Goal: Entertainment & Leisure: Browse casually

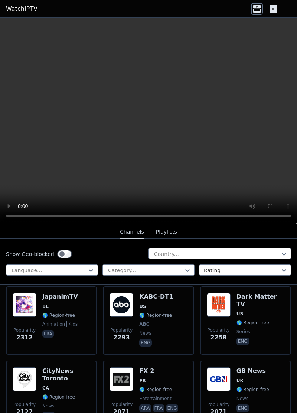
scroll to position [597, 0]
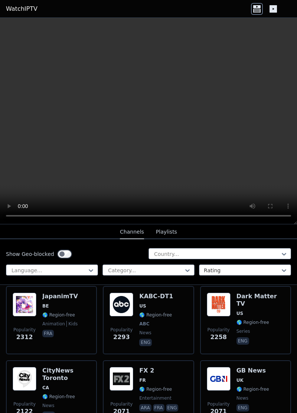
click at [31, 305] on img at bounding box center [25, 305] width 24 height 24
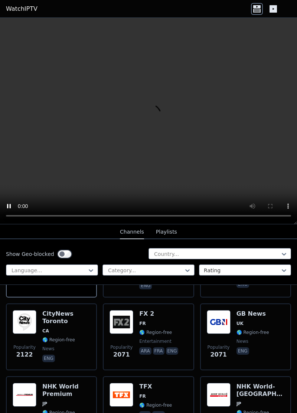
scroll to position [662, 0]
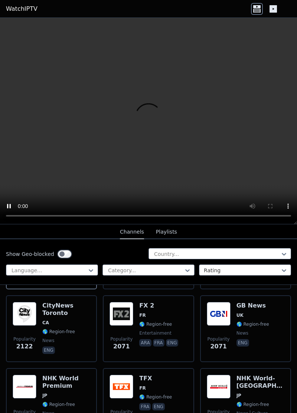
click at [169, 321] on span "🌎 Region-free" at bounding box center [159, 324] width 40 height 6
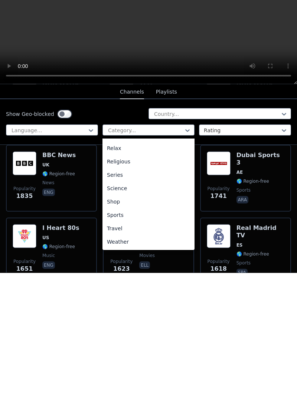
scroll to position [818, 0]
click at [123, 355] on div "Sports" at bounding box center [149, 354] width 92 height 13
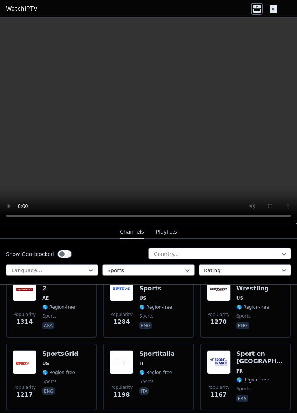
scroll to position [401, 0]
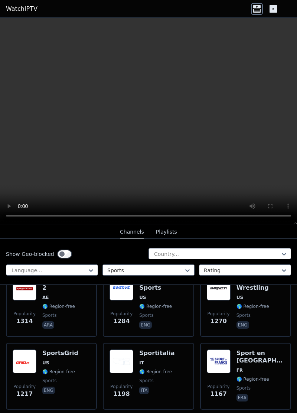
click at [132, 232] on button "Channels" at bounding box center [132, 232] width 24 height 14
click at [275, 10] on icon at bounding box center [273, 8] width 7 height 7
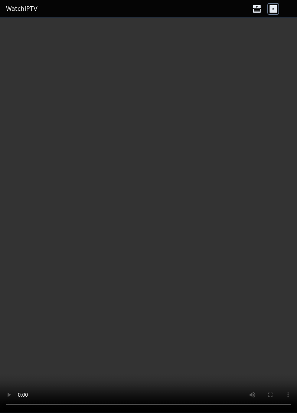
click at [259, 12] on icon at bounding box center [257, 9] width 12 height 12
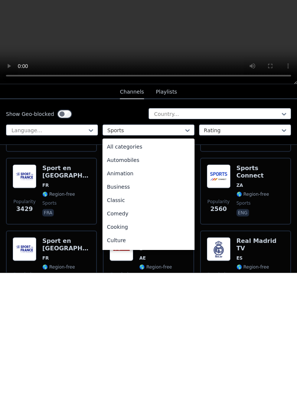
scroll to position [147, 0]
click at [140, 286] on div "All categories" at bounding box center [149, 286] width 92 height 13
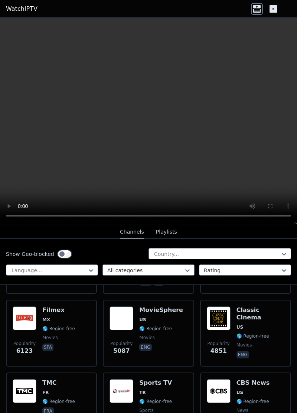
click at [138, 316] on div "Popularity 5087 MovieSphere US 🌎 Region-free movies eng" at bounding box center [149, 332] width 78 height 53
click at [74, 337] on div "Popularity 6123 Filmex MX 🌎 Region-free movies spa" at bounding box center [52, 332] width 78 height 53
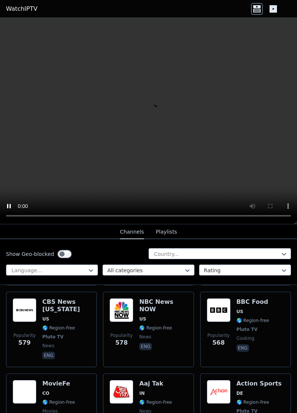
scroll to position [4030, 0]
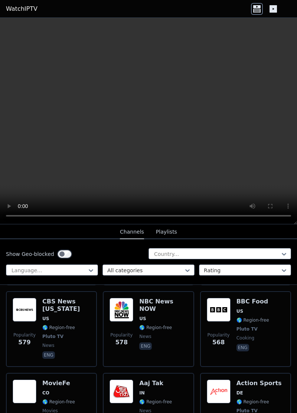
click at [170, 227] on button "Playlists" at bounding box center [166, 232] width 21 height 14
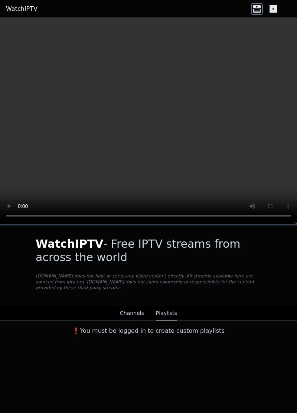
click at [137, 308] on button "Channels" at bounding box center [132, 313] width 24 height 14
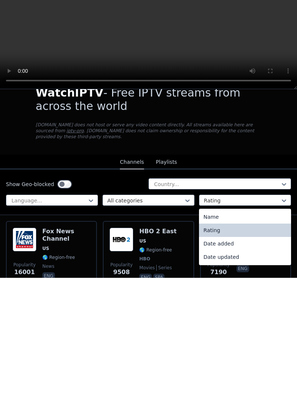
scroll to position [30, 0]
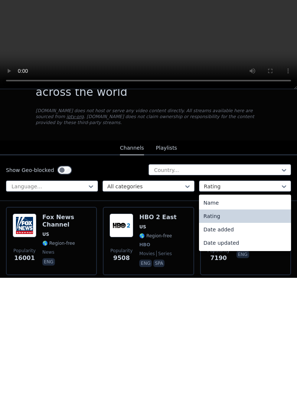
click at [247, 336] on div "Name" at bounding box center [245, 337] width 92 height 13
